Goal: Task Accomplishment & Management: Use online tool/utility

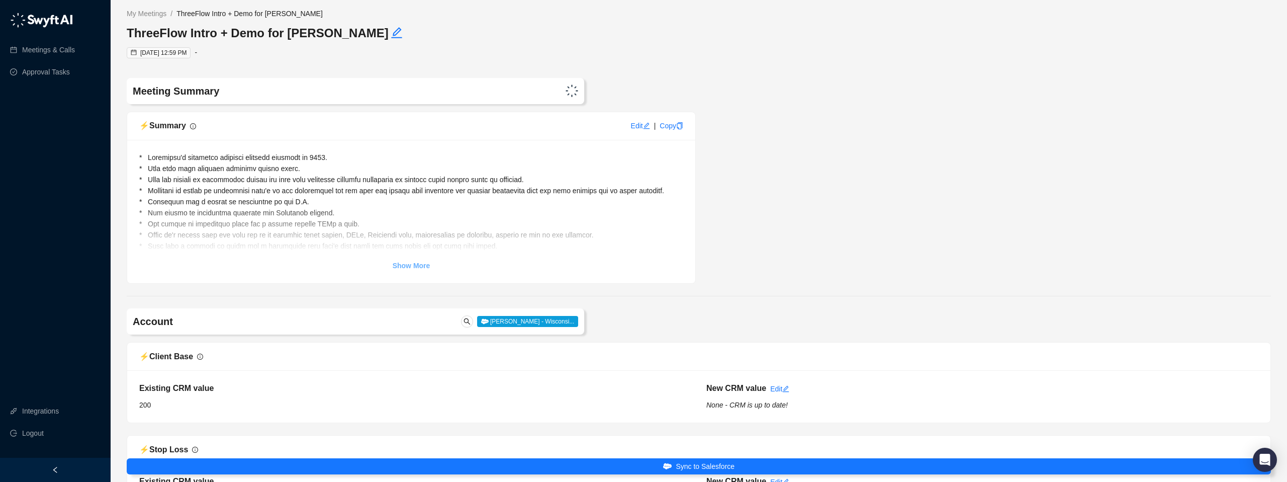
click at [417, 265] on strong "Show More" at bounding box center [412, 265] width 38 height 8
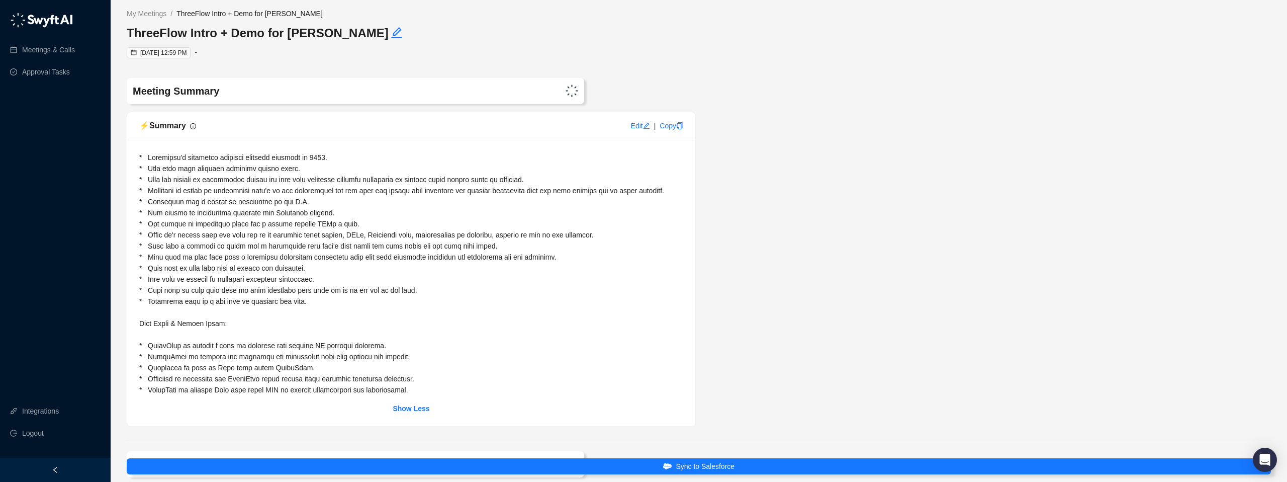
scroll to position [1, 0]
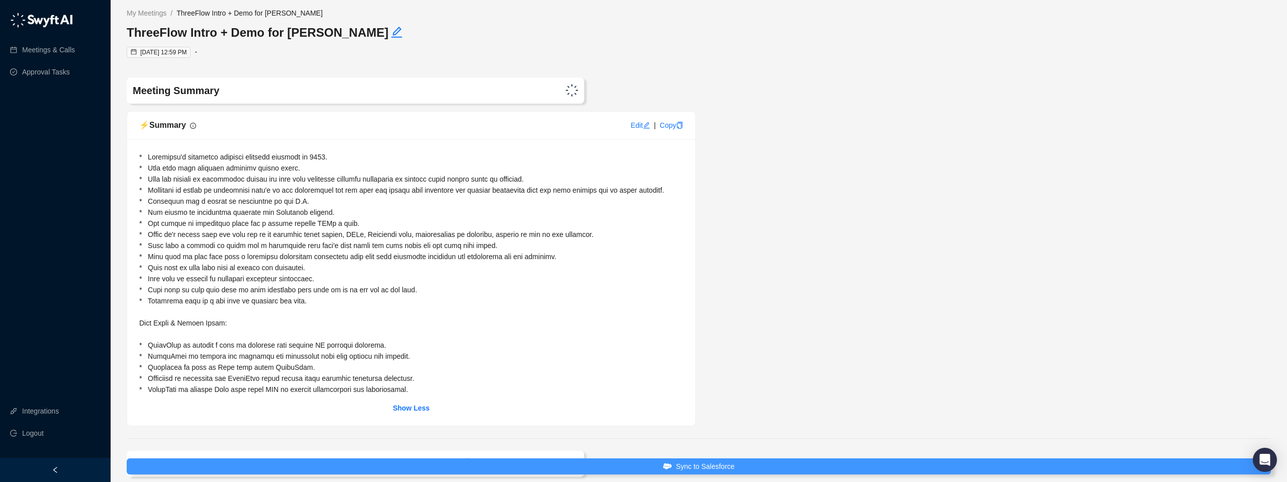
click at [709, 466] on span "Sync to Salesforce" at bounding box center [705, 465] width 59 height 11
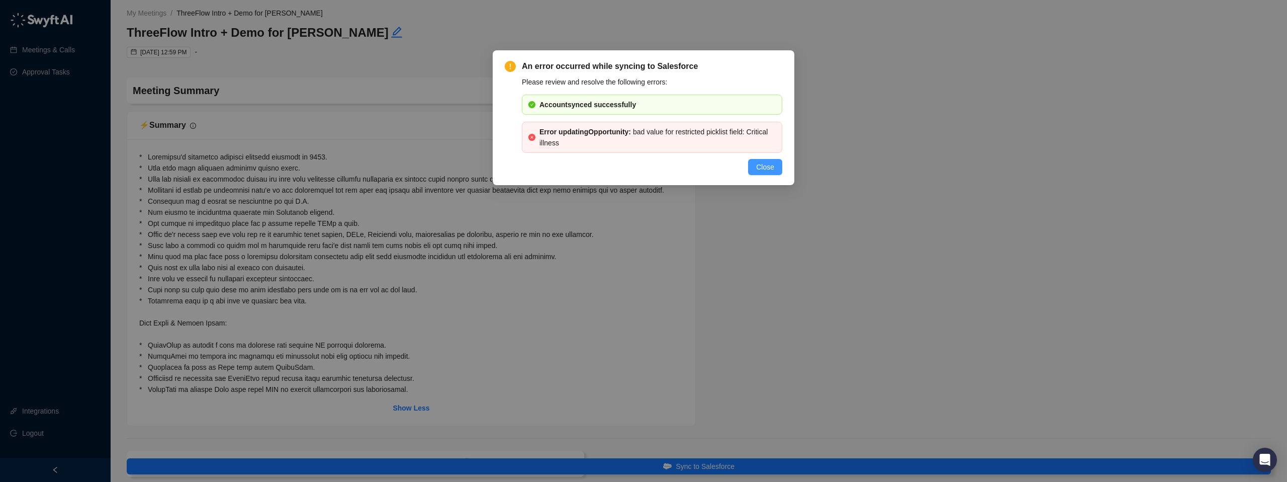
click at [767, 166] on span "Close" at bounding box center [765, 166] width 18 height 11
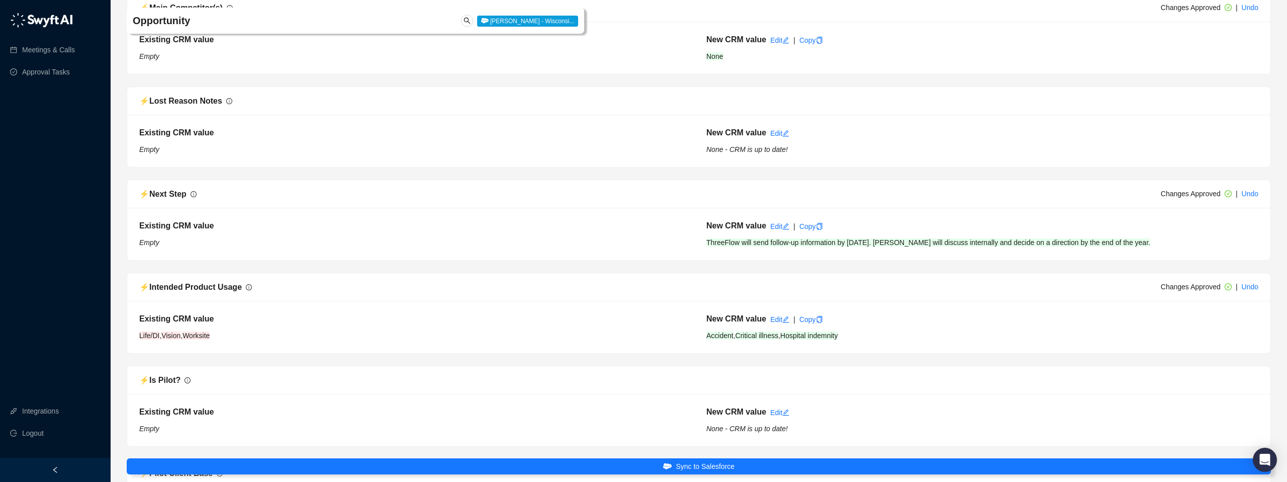
scroll to position [1252, 0]
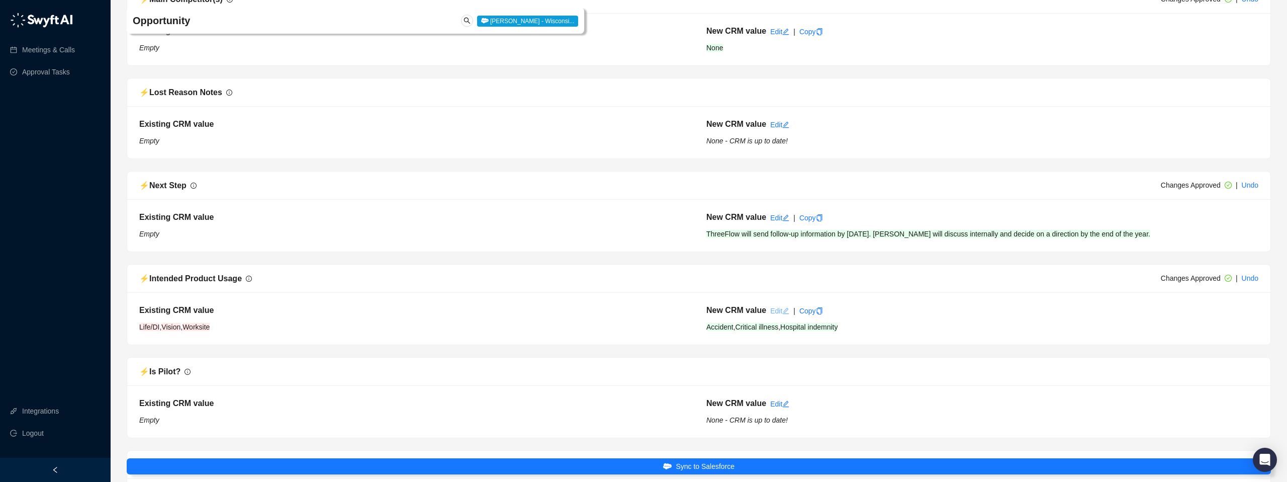
click at [775, 315] on link "Edit" at bounding box center [779, 311] width 19 height 8
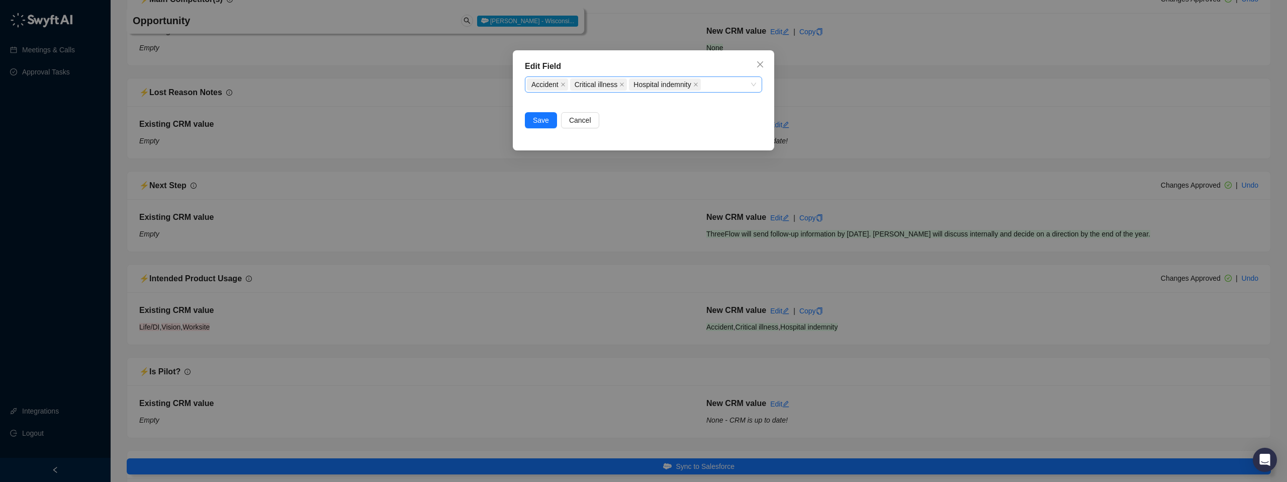
scroll to position [1247, 0]
click at [561, 86] on span "Accident" at bounding box center [547, 84] width 41 height 12
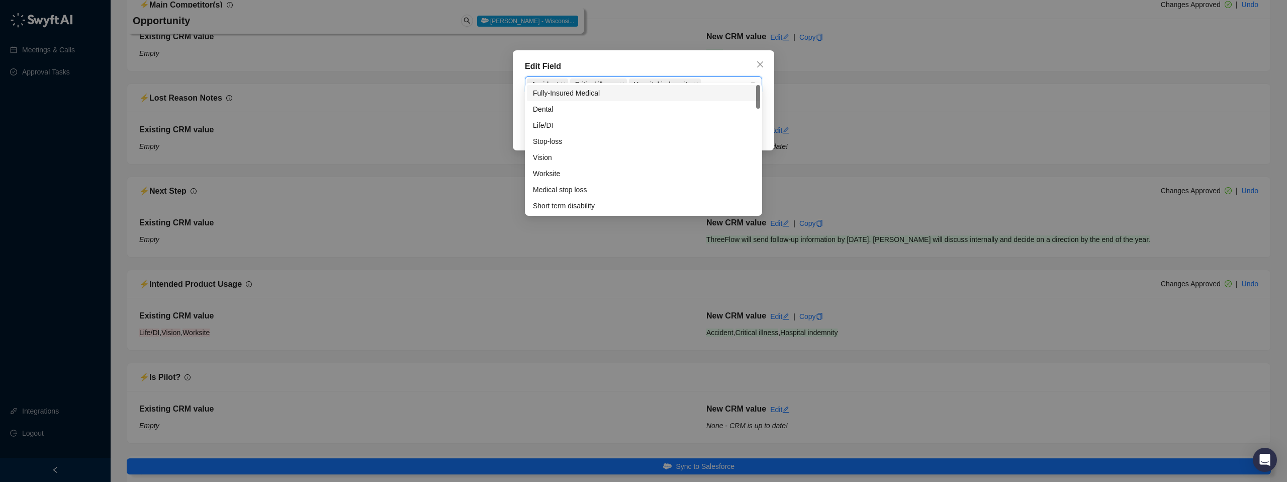
click at [564, 86] on icon "close" at bounding box center [563, 84] width 5 height 5
click at [579, 84] on icon "close" at bounding box center [579, 84] width 5 height 5
drag, startPoint x: 595, startPoint y: 84, endPoint x: 581, endPoint y: 121, distance: 39.0
click at [595, 84] on icon "close" at bounding box center [593, 84] width 5 height 5
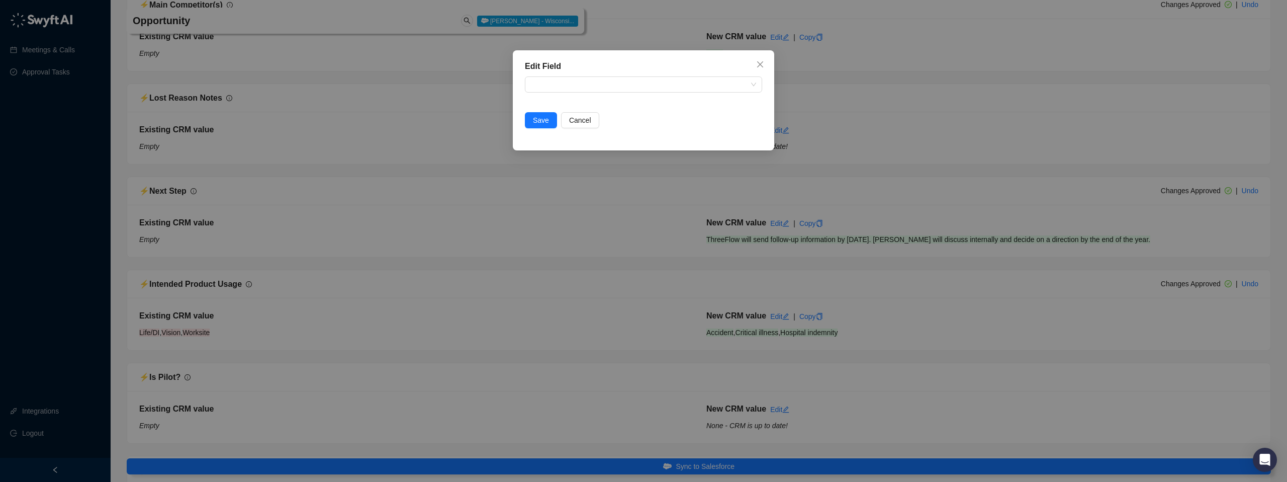
click at [644, 59] on div "Edit Field Intended Product Usage Save Cancel" at bounding box center [643, 100] width 261 height 100
click at [533, 121] on span "Save" at bounding box center [541, 120] width 16 height 11
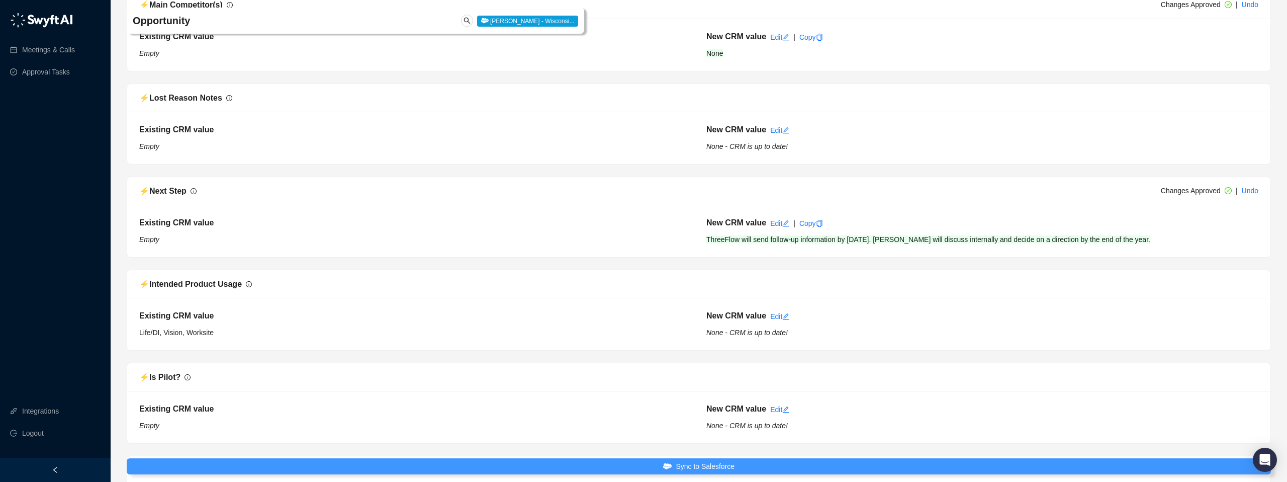
click at [702, 467] on span "Sync to Salesforce" at bounding box center [705, 465] width 59 height 11
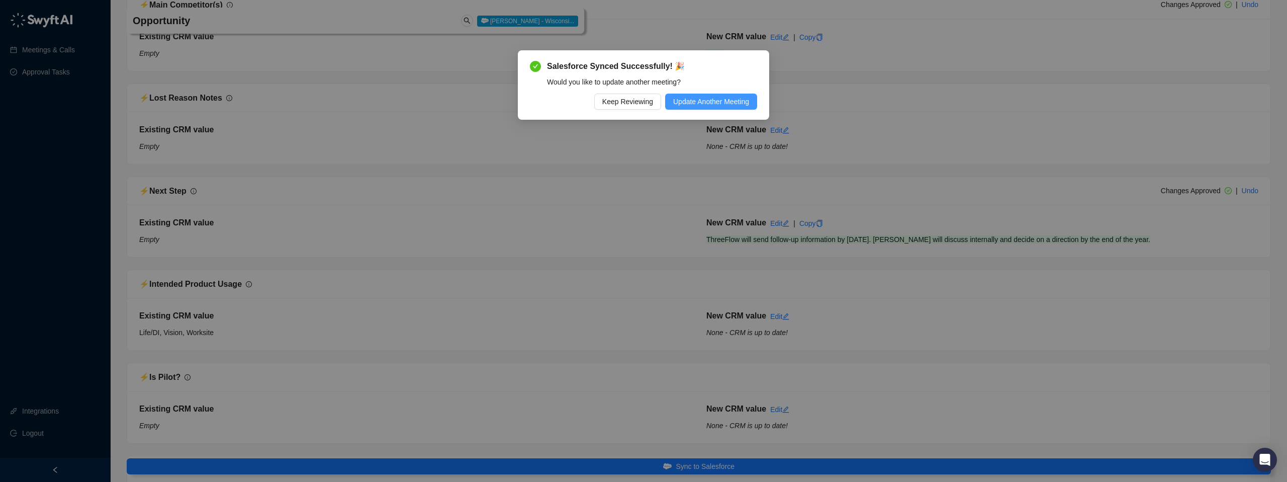
click at [722, 103] on span "Update Another Meeting" at bounding box center [711, 101] width 76 height 11
